Goal: Task Accomplishment & Management: Use online tool/utility

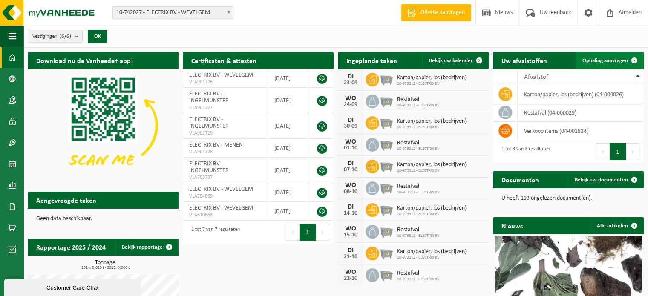
click at [633, 59] on span at bounding box center [634, 60] width 17 height 17
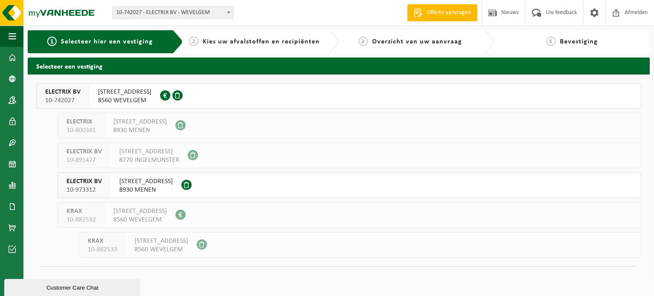
click at [183, 92] on span at bounding box center [178, 95] width 10 height 10
